Goal: Communication & Community: Answer question/provide support

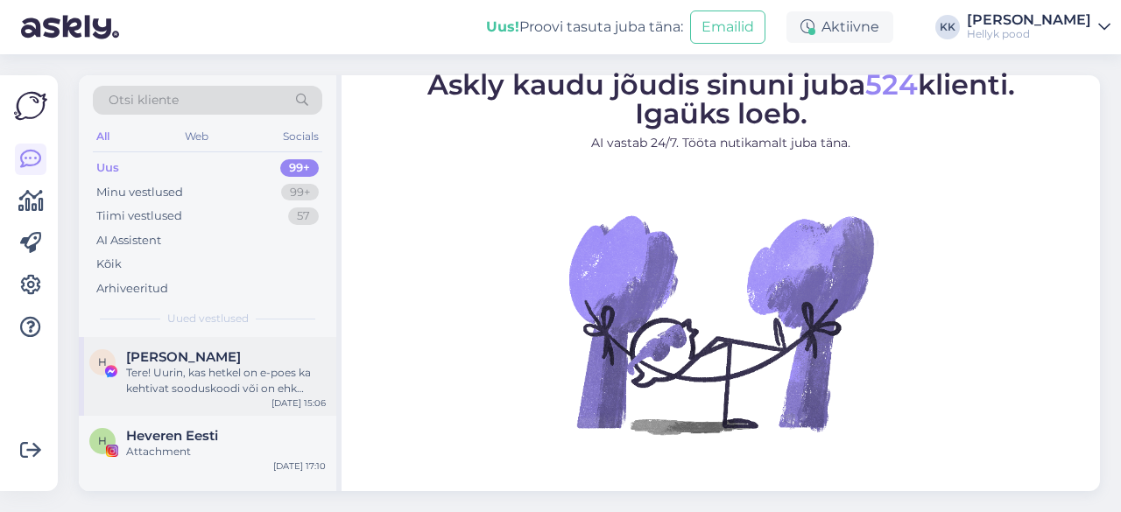
click at [219, 366] on div "Tere! Uurin, kas hetkel on e-poes ka kehtivat sooduskoodi või on ehk taasisesei…" at bounding box center [226, 381] width 200 height 32
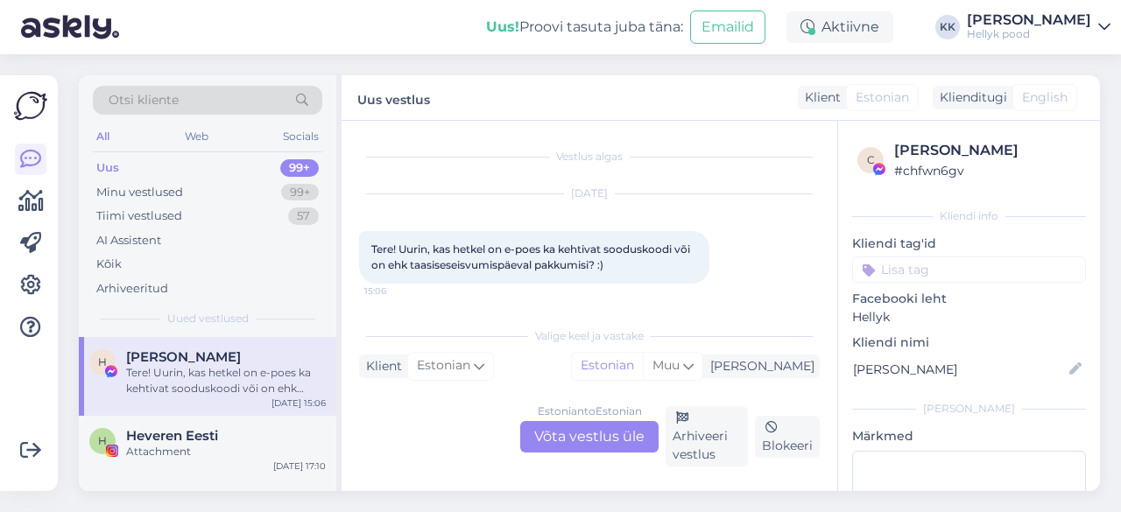
click at [594, 433] on div "Estonian to Estonian Võta vestlus üle" at bounding box center [589, 437] width 138 height 32
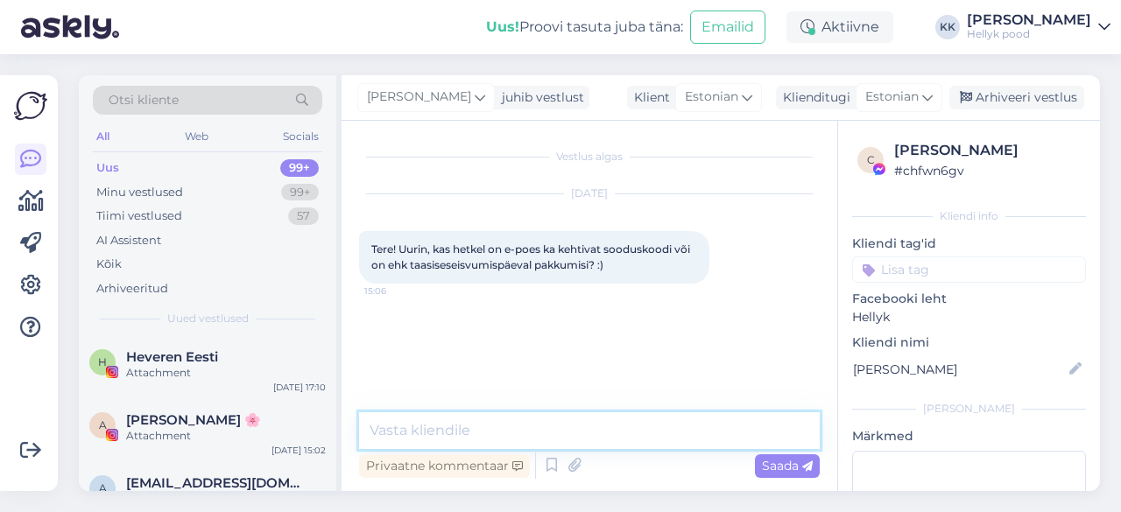
click at [473, 430] on textarea at bounding box center [589, 430] width 461 height 37
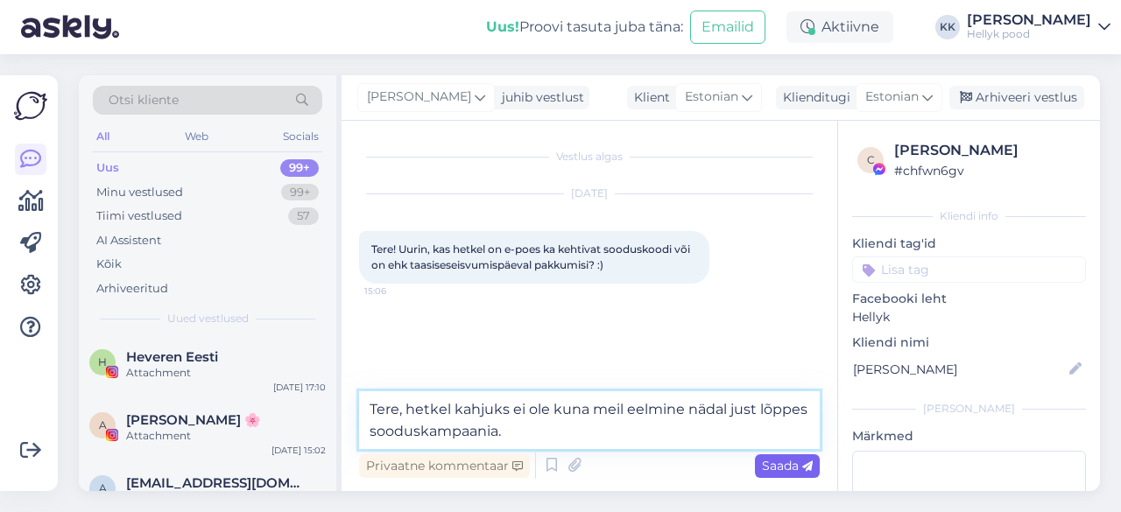
type textarea "Tere, hetkel kahjuks ei ole kuna meil eelmine nädal just lõppes sooduskampaania."
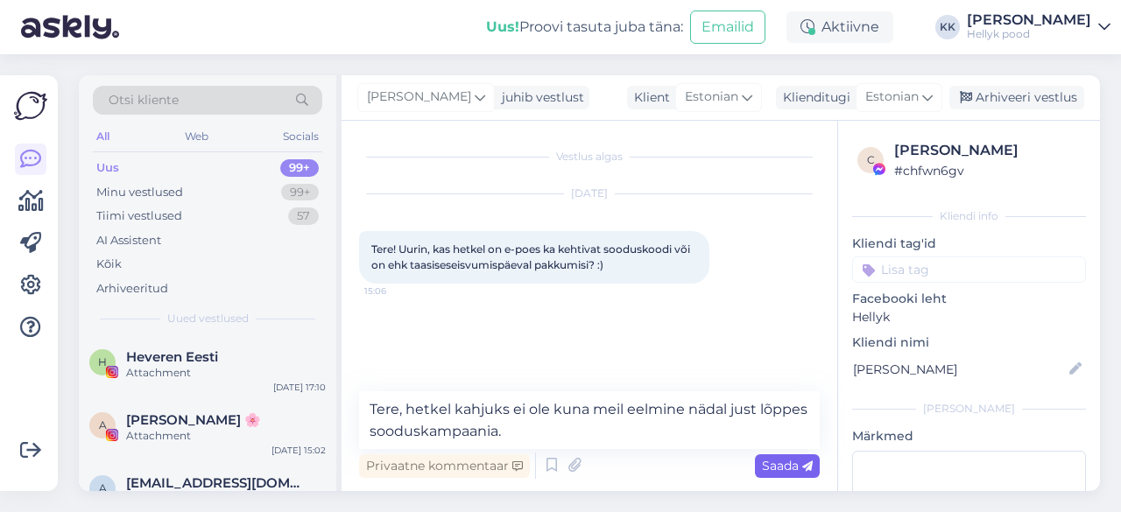
click at [773, 463] on span "Saada" at bounding box center [787, 466] width 51 height 16
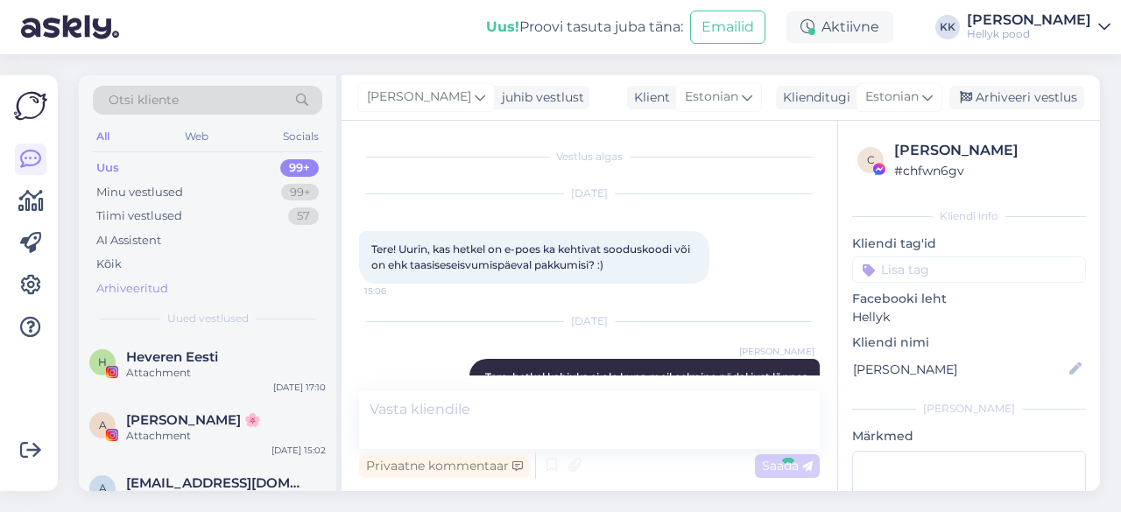
scroll to position [33, 0]
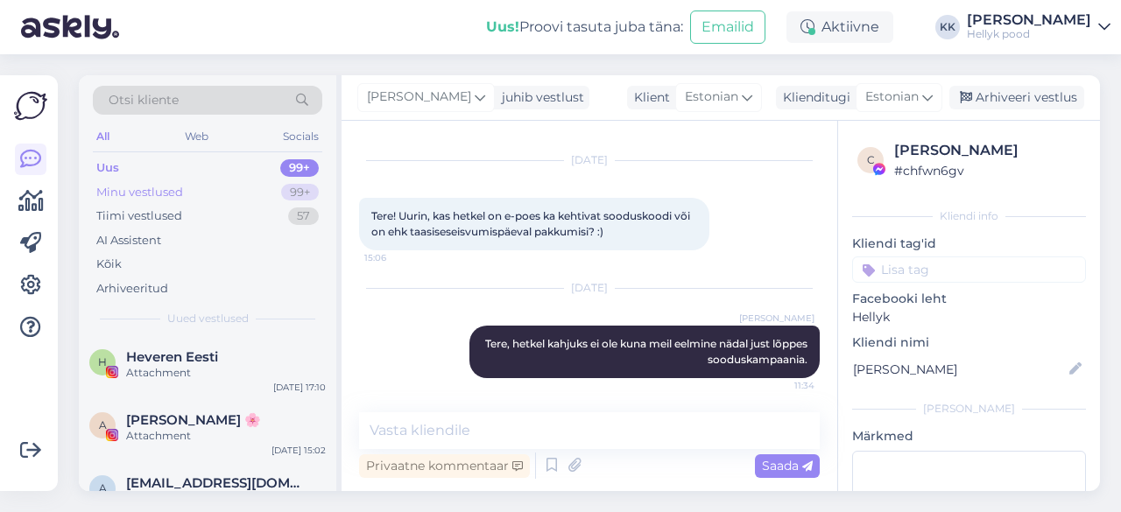
click at [140, 192] on div "Minu vestlused" at bounding box center [139, 193] width 87 height 18
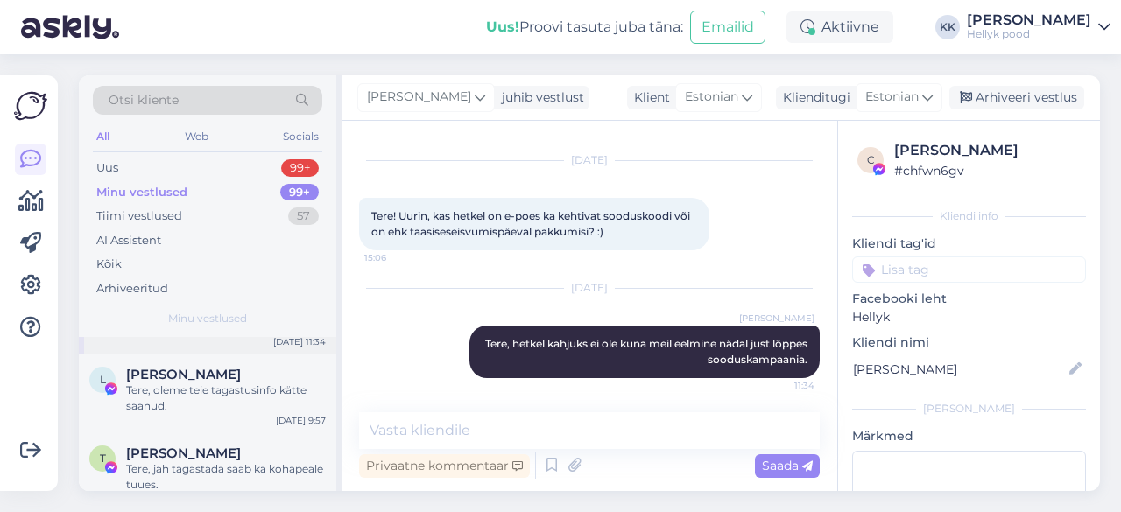
scroll to position [88, 0]
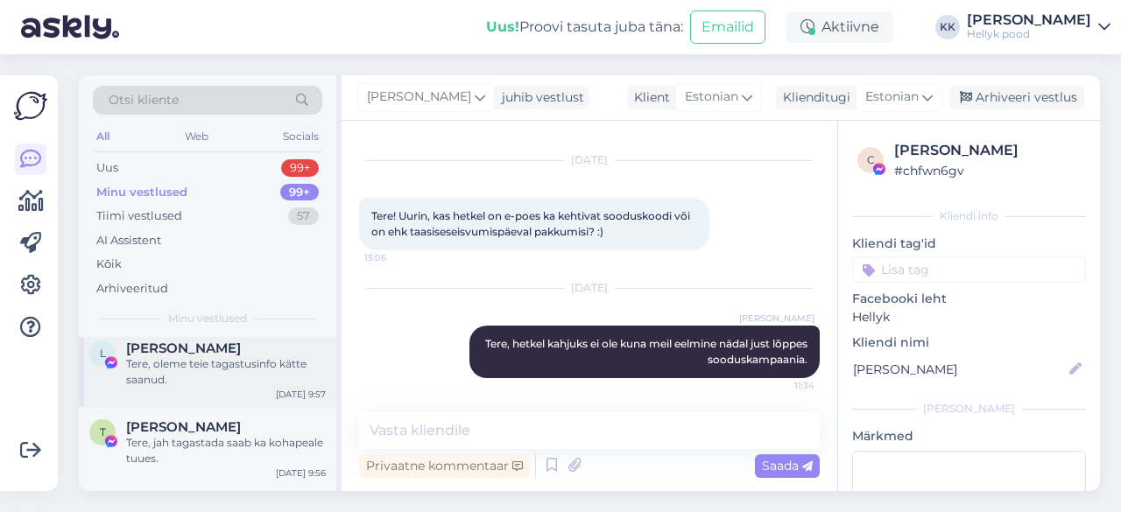
click at [188, 354] on span "[PERSON_NAME]" at bounding box center [183, 349] width 115 height 16
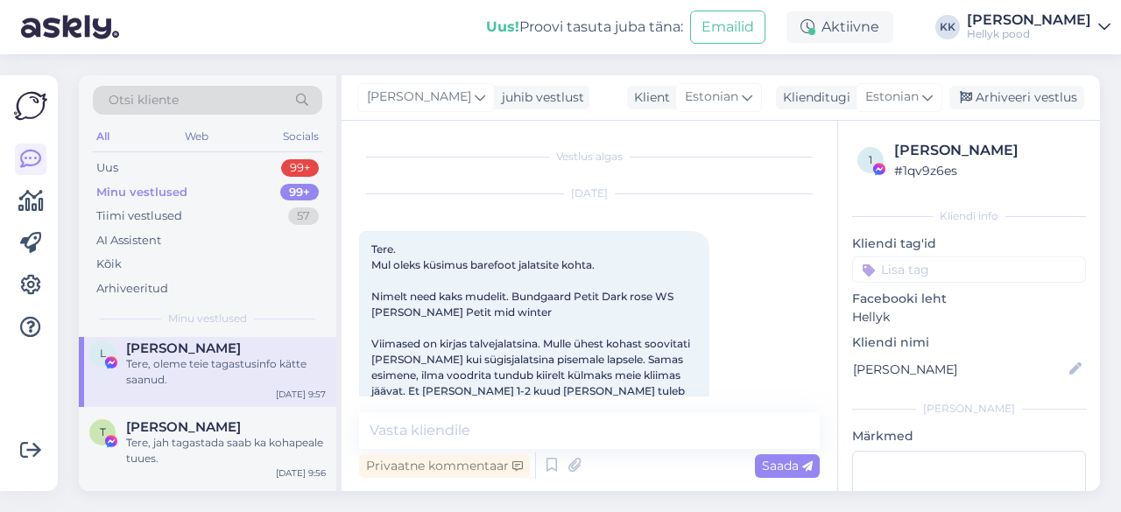
scroll to position [8557, 0]
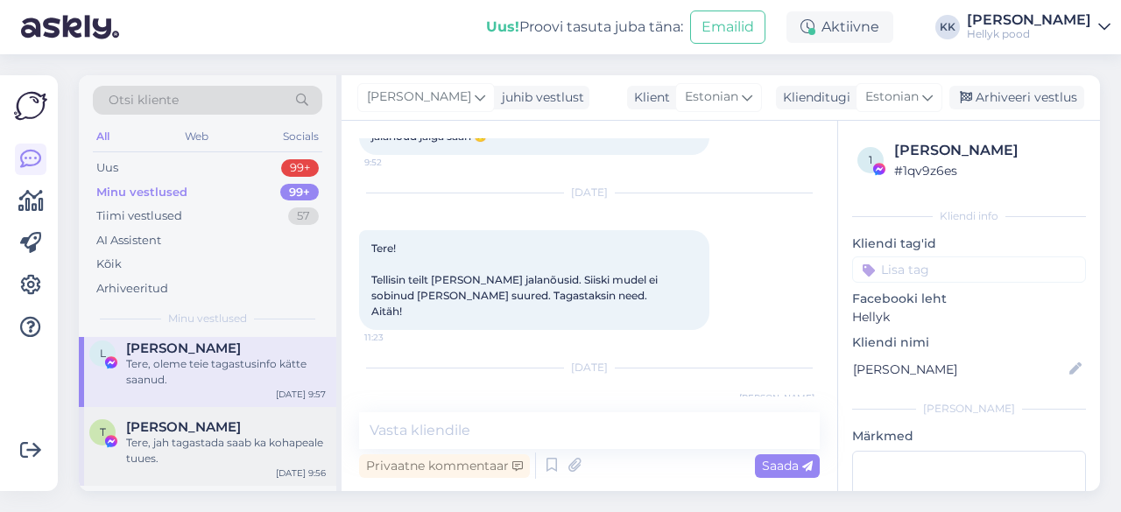
click at [194, 426] on span "[PERSON_NAME]" at bounding box center [183, 427] width 115 height 16
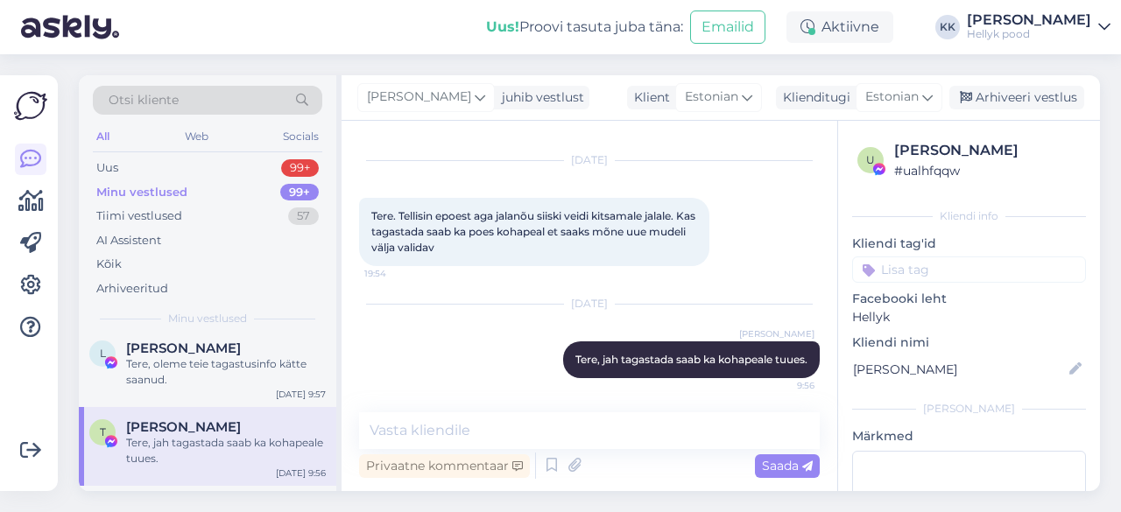
scroll to position [175, 0]
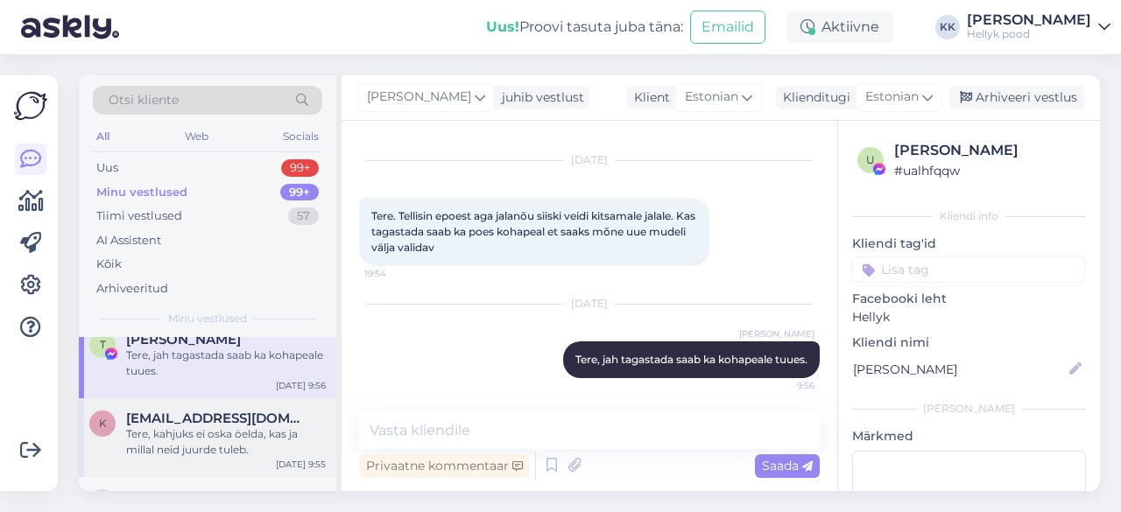
click at [191, 421] on span "[EMAIL_ADDRESS][DOMAIN_NAME]" at bounding box center [217, 419] width 182 height 16
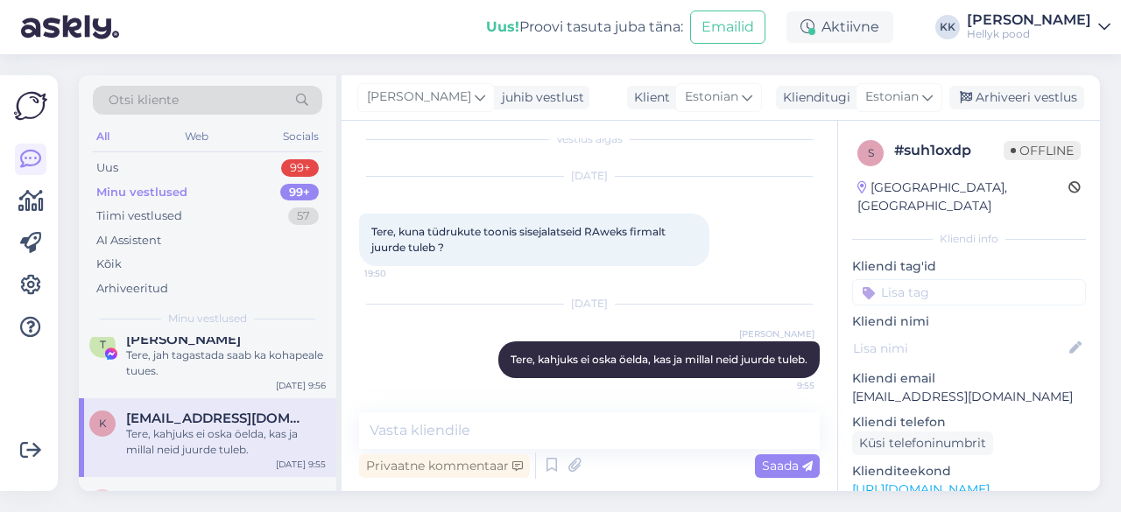
scroll to position [263, 0]
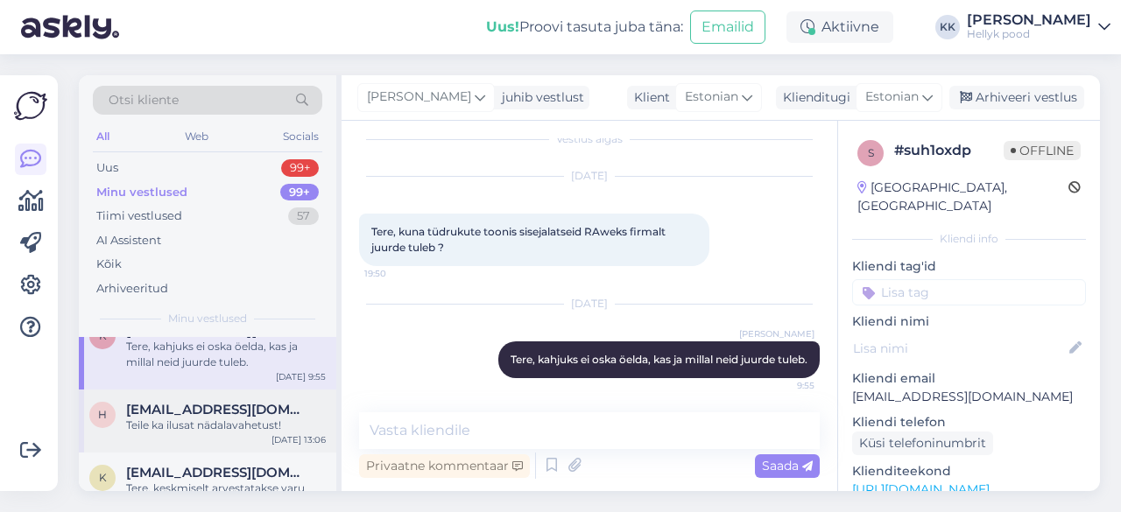
click at [189, 409] on span "[EMAIL_ADDRESS][DOMAIN_NAME]" at bounding box center [217, 410] width 182 height 16
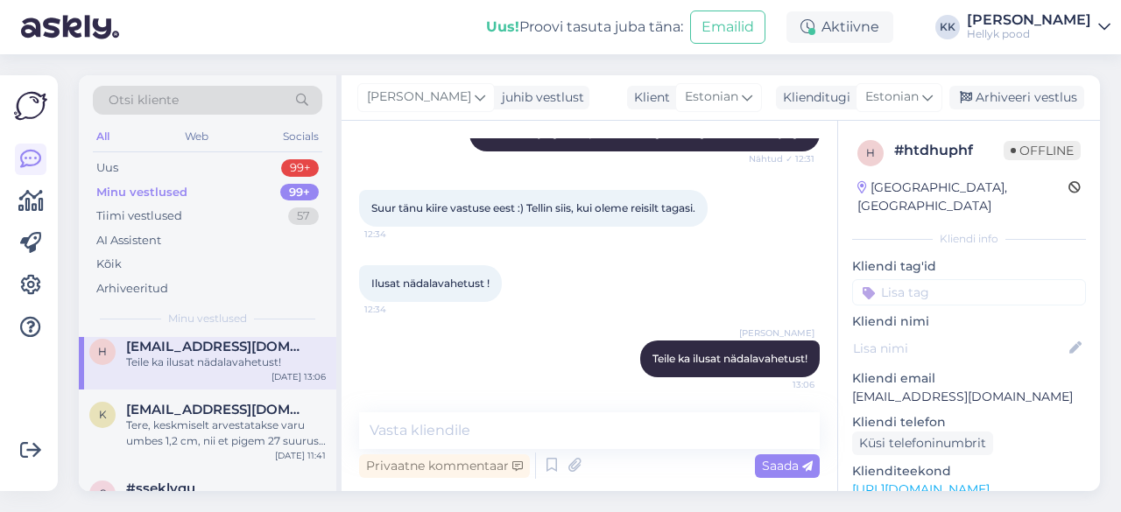
scroll to position [350, 0]
